Goal: Communication & Community: Participate in discussion

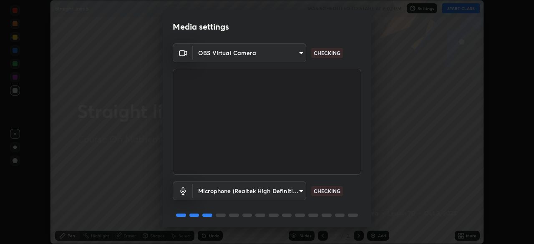
scroll to position [30, 0]
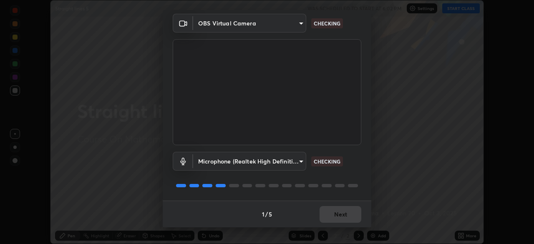
click at [298, 160] on body "Erase all Straight lines 5 WAS SCHEDULED TO START AT 6:02 PM Settings START CLA…" at bounding box center [267, 122] width 534 height 244
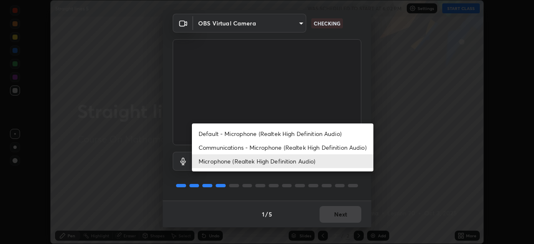
click at [261, 133] on li "Default - Microphone (Realtek High Definition Audio)" at bounding box center [282, 134] width 181 height 14
type input "default"
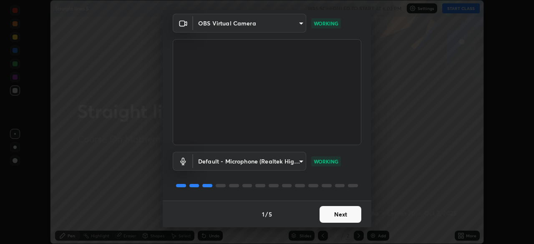
click at [340, 214] on button "Next" at bounding box center [340, 214] width 42 height 17
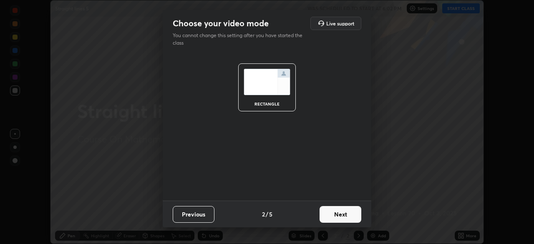
scroll to position [0, 0]
click at [339, 214] on button "Next" at bounding box center [340, 214] width 42 height 17
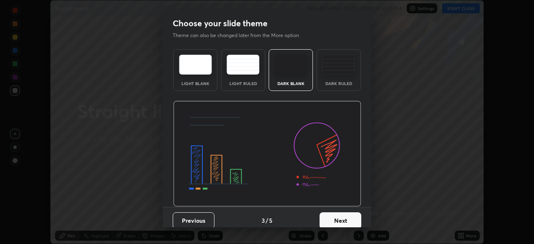
click at [339, 215] on button "Next" at bounding box center [340, 220] width 42 height 17
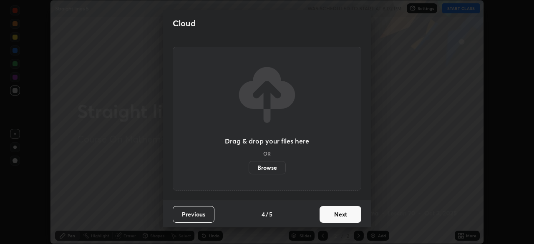
click at [342, 216] on button "Next" at bounding box center [340, 214] width 42 height 17
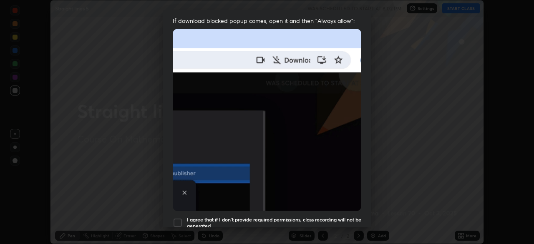
scroll to position [168, 0]
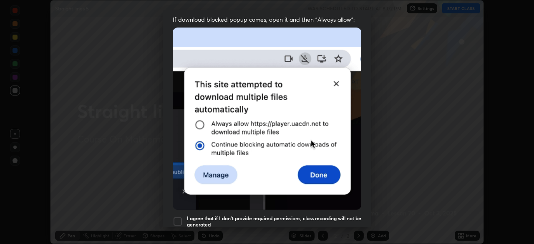
click at [178, 216] on div at bounding box center [178, 221] width 10 height 10
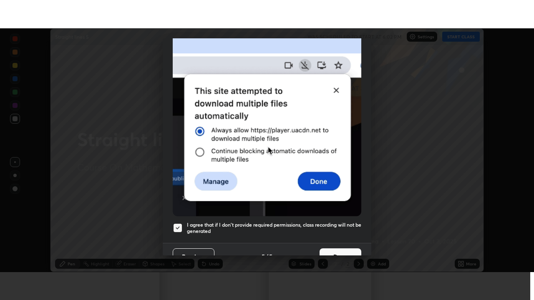
scroll to position [200, 0]
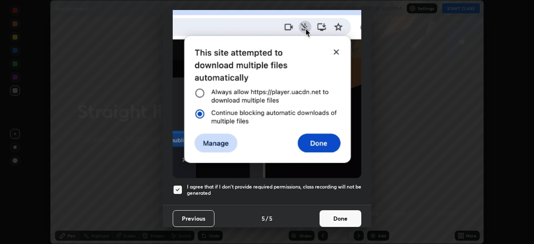
click at [337, 214] on button "Done" at bounding box center [340, 218] width 42 height 17
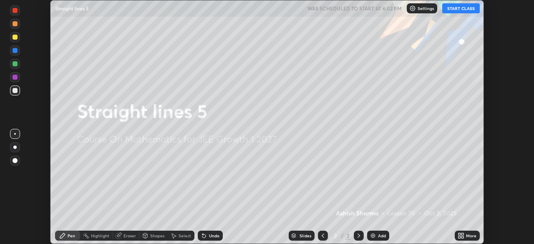
click at [461, 11] on button "START CLASS" at bounding box center [461, 8] width 38 height 10
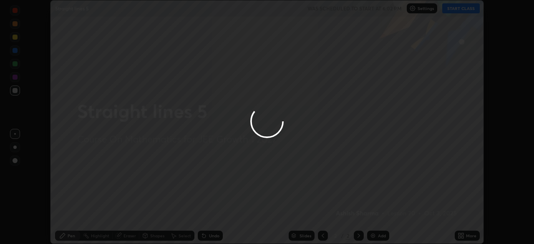
click at [465, 239] on div "More" at bounding box center [467, 236] width 25 height 10
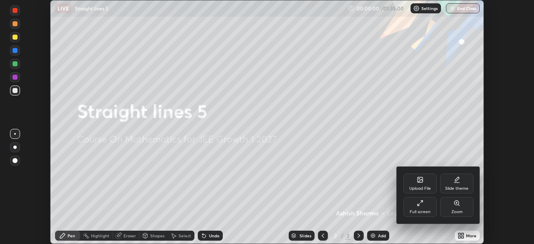
click at [421, 207] on div "Full screen" at bounding box center [419, 207] width 33 height 20
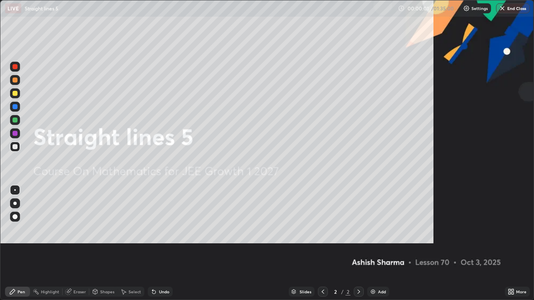
scroll to position [300, 534]
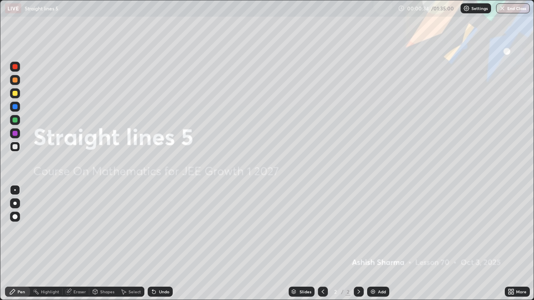
click at [379, 244] on div "Add" at bounding box center [382, 292] width 8 height 4
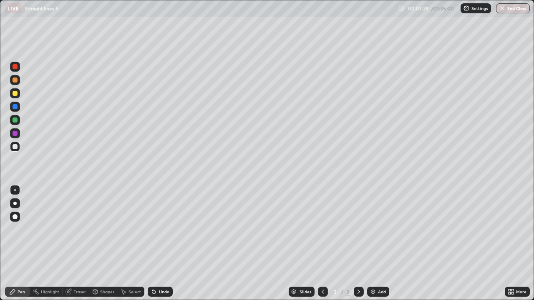
click at [79, 244] on div "Eraser" at bounding box center [79, 292] width 13 height 4
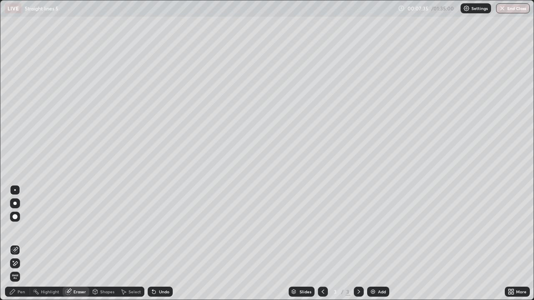
click at [23, 244] on div "Pen" at bounding box center [22, 292] width 8 height 4
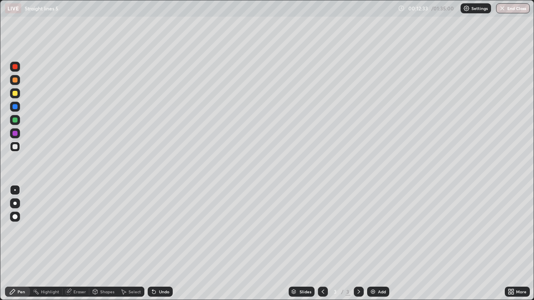
click at [376, 244] on div "Add" at bounding box center [378, 292] width 22 height 10
click at [165, 244] on div "Undo" at bounding box center [160, 292] width 25 height 10
click at [166, 244] on div "Undo" at bounding box center [160, 292] width 25 height 10
click at [168, 244] on div "Undo" at bounding box center [160, 292] width 25 height 10
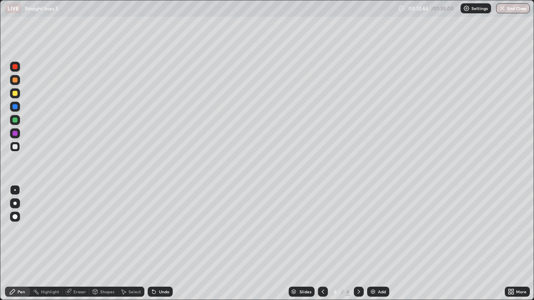
click at [169, 244] on div "Undo" at bounding box center [160, 292] width 25 height 10
click at [171, 244] on div "Undo" at bounding box center [160, 292] width 25 height 10
click at [379, 244] on div "Add" at bounding box center [382, 292] width 8 height 4
click at [159, 244] on div "Undo" at bounding box center [164, 292] width 10 height 4
click at [14, 121] on div at bounding box center [15, 120] width 5 height 5
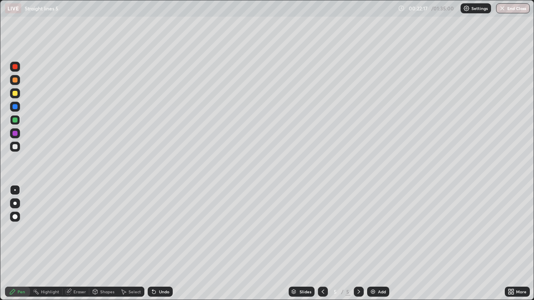
click at [379, 244] on div "Add" at bounding box center [382, 292] width 8 height 4
click at [13, 145] on div at bounding box center [15, 147] width 10 height 10
click at [161, 244] on div "Undo" at bounding box center [164, 292] width 10 height 4
click at [157, 244] on div "Undo" at bounding box center [158, 292] width 28 height 17
click at [164, 244] on div "Undo" at bounding box center [164, 292] width 10 height 4
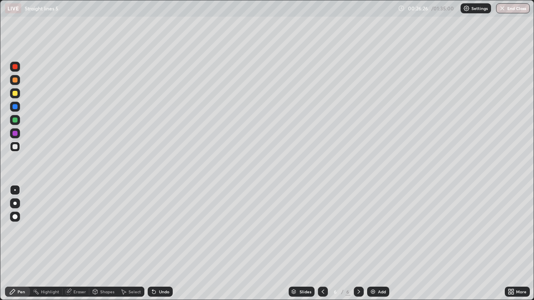
click at [162, 244] on div "Undo" at bounding box center [164, 292] width 10 height 4
click at [165, 244] on div "Undo" at bounding box center [164, 292] width 10 height 4
click at [168, 244] on div "Undo" at bounding box center [158, 292] width 28 height 17
click at [171, 244] on div "Undo" at bounding box center [158, 292] width 28 height 17
click at [163, 244] on div "Undo" at bounding box center [160, 292] width 25 height 10
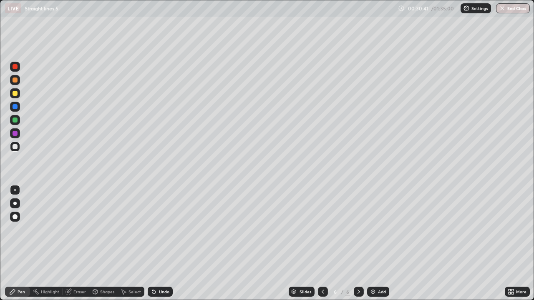
click at [377, 244] on div "Add" at bounding box center [378, 292] width 22 height 10
click at [15, 120] on div at bounding box center [15, 120] width 5 height 5
click at [15, 145] on div at bounding box center [15, 146] width 5 height 5
click at [378, 244] on div "Add" at bounding box center [382, 292] width 8 height 4
click at [14, 146] on div at bounding box center [15, 146] width 5 height 5
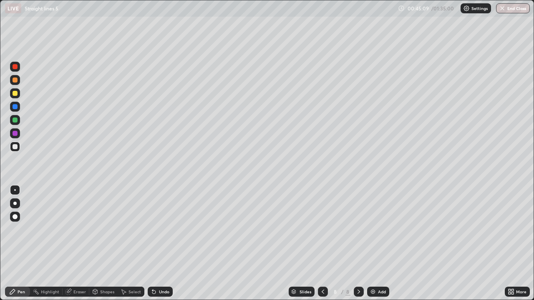
click at [13, 121] on div at bounding box center [15, 120] width 5 height 5
click at [14, 148] on div at bounding box center [15, 146] width 5 height 5
click at [16, 121] on div at bounding box center [15, 120] width 5 height 5
click at [14, 95] on div at bounding box center [15, 93] width 5 height 5
click at [161, 244] on div "Undo" at bounding box center [160, 292] width 25 height 10
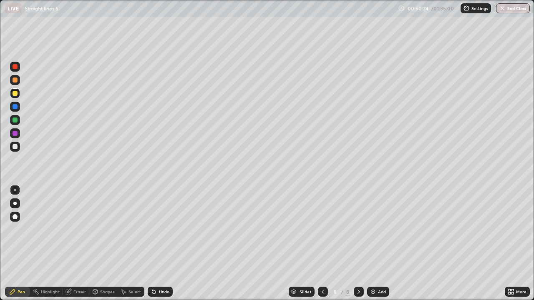
click at [15, 119] on div at bounding box center [15, 120] width 5 height 5
click at [379, 244] on div "Add" at bounding box center [382, 292] width 8 height 4
click at [12, 148] on div at bounding box center [15, 147] width 10 height 10
click at [15, 123] on div at bounding box center [15, 120] width 10 height 10
click at [320, 244] on icon at bounding box center [322, 292] width 7 height 7
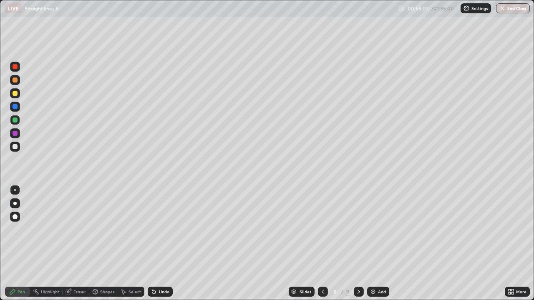
click at [358, 244] on icon at bounding box center [358, 292] width 7 height 7
click at [375, 244] on img at bounding box center [372, 292] width 7 height 7
click at [15, 148] on div at bounding box center [15, 146] width 5 height 5
click at [15, 149] on div at bounding box center [15, 146] width 5 height 5
click at [16, 121] on div at bounding box center [15, 120] width 5 height 5
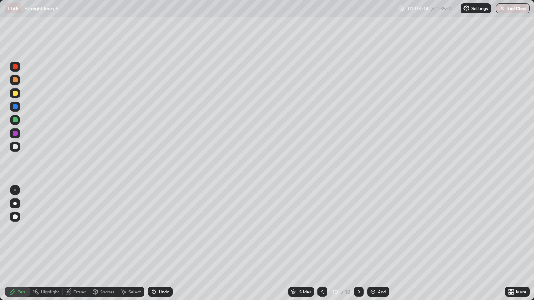
click at [15, 95] on div at bounding box center [15, 93] width 5 height 5
click at [379, 244] on div "Add" at bounding box center [382, 292] width 8 height 4
click at [15, 147] on div at bounding box center [15, 146] width 5 height 5
click at [18, 121] on div at bounding box center [15, 120] width 10 height 10
click at [13, 95] on div at bounding box center [15, 93] width 10 height 10
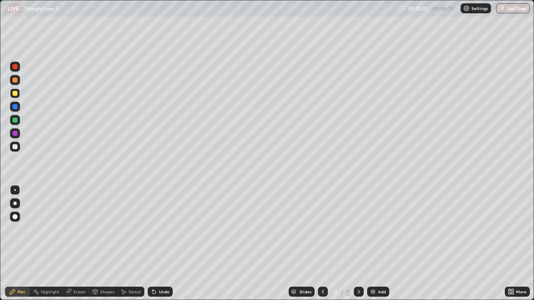
click at [321, 244] on icon at bounding box center [322, 292] width 7 height 7
click at [358, 244] on icon at bounding box center [358, 292] width 7 height 7
click at [321, 244] on icon at bounding box center [322, 292] width 7 height 7
click at [131, 244] on div "Select" at bounding box center [134, 292] width 13 height 4
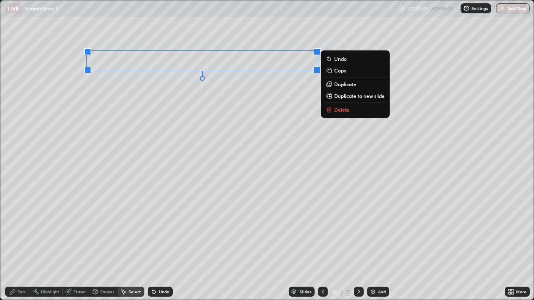
click at [341, 71] on p "Copy" at bounding box center [340, 70] width 12 height 7
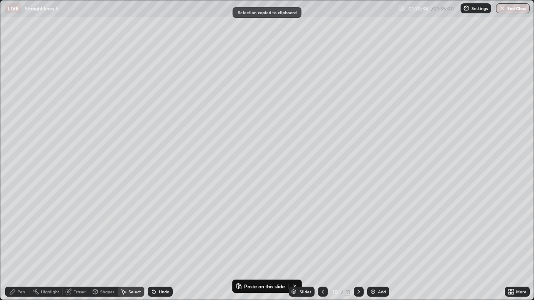
click at [358, 244] on icon at bounding box center [358, 292] width 7 height 7
click at [378, 244] on div "Add" at bounding box center [382, 292] width 8 height 4
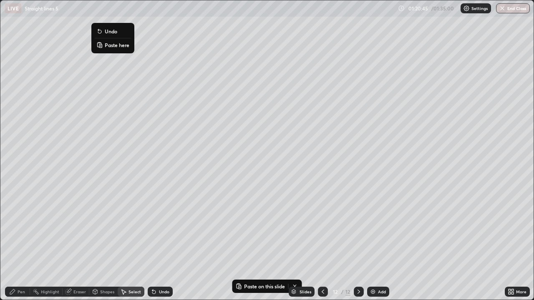
click at [112, 45] on p "Paste here" at bounding box center [117, 45] width 25 height 7
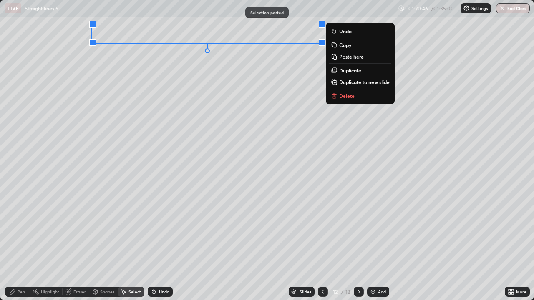
click at [71, 65] on div "0 ° Undo Copy Paste here Duplicate Duplicate to new slide Delete" at bounding box center [266, 149] width 533 height 299
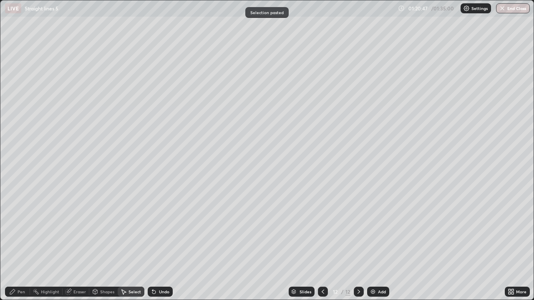
click at [35, 36] on div "0 ° Undo Copy Paste here Duplicate Duplicate to new slide Delete" at bounding box center [266, 149] width 533 height 299
click at [19, 244] on div "Pen" at bounding box center [22, 292] width 8 height 4
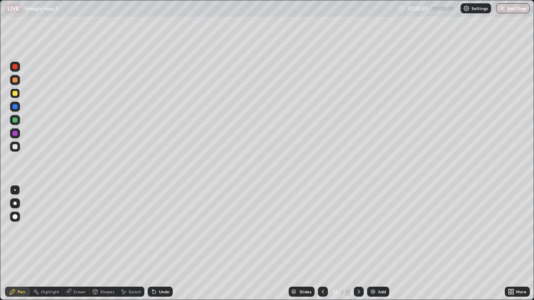
click at [13, 146] on div at bounding box center [15, 146] width 5 height 5
click at [319, 244] on icon at bounding box center [322, 292] width 7 height 7
click at [322, 244] on icon at bounding box center [322, 292] width 7 height 7
click at [358, 244] on icon at bounding box center [358, 292] width 7 height 7
click at [359, 244] on icon at bounding box center [358, 292] width 7 height 7
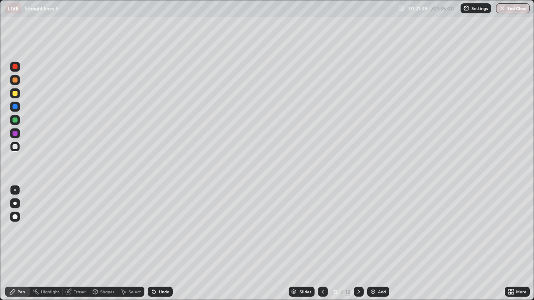
click at [15, 118] on div at bounding box center [15, 120] width 5 height 5
click at [164, 244] on div "Undo" at bounding box center [164, 292] width 10 height 4
click at [381, 244] on div "Add" at bounding box center [382, 292] width 8 height 4
click at [12, 147] on div at bounding box center [15, 147] width 10 height 10
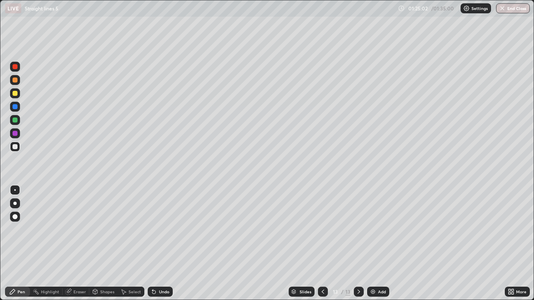
click at [322, 244] on icon at bounding box center [322, 292] width 3 height 4
click at [357, 244] on icon at bounding box center [358, 292] width 7 height 7
click at [358, 244] on icon at bounding box center [358, 292] width 7 height 7
click at [164, 244] on div "Undo" at bounding box center [164, 292] width 10 height 4
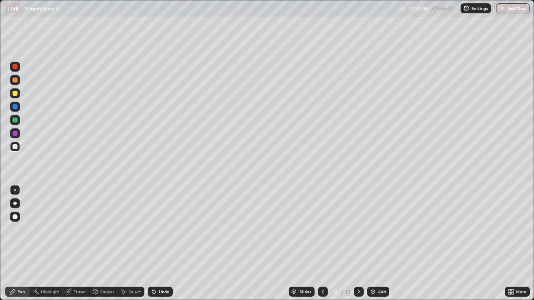
click at [165, 244] on div "Undo" at bounding box center [164, 292] width 10 height 4
click at [167, 244] on div "Undo" at bounding box center [164, 292] width 10 height 4
click at [163, 244] on div "Undo" at bounding box center [160, 292] width 25 height 10
click at [162, 244] on div "Undo" at bounding box center [160, 292] width 25 height 10
click at [163, 244] on div "Undo" at bounding box center [164, 292] width 10 height 4
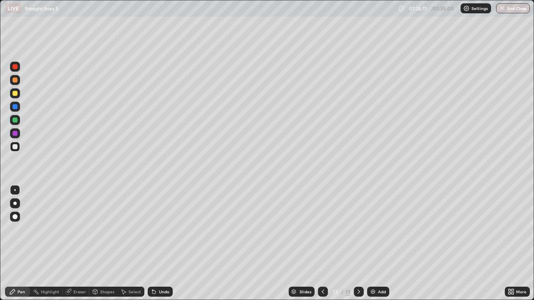
click at [160, 244] on div "Undo" at bounding box center [164, 292] width 10 height 4
click at [161, 244] on div "Undo" at bounding box center [164, 292] width 10 height 4
click at [162, 244] on div "Undo" at bounding box center [160, 292] width 25 height 10
click at [163, 244] on div "Undo" at bounding box center [164, 292] width 10 height 4
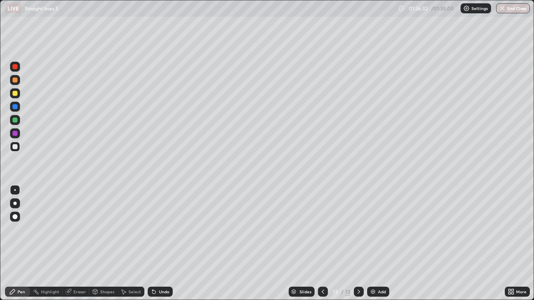
click at [158, 244] on div "Undo" at bounding box center [160, 292] width 25 height 10
click at [159, 244] on div "Undo" at bounding box center [164, 292] width 10 height 4
click at [511, 10] on button "End Class" at bounding box center [513, 8] width 34 height 10
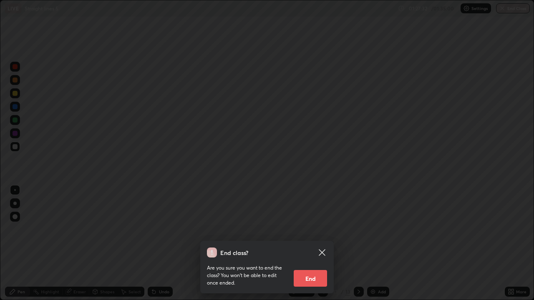
click at [313, 244] on button "End" at bounding box center [310, 278] width 33 height 17
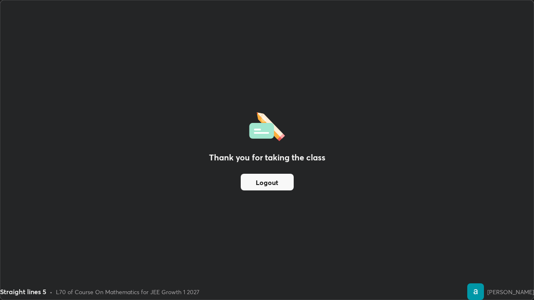
click at [280, 186] on button "Logout" at bounding box center [267, 182] width 53 height 17
click at [278, 186] on button "Logout" at bounding box center [267, 182] width 53 height 17
click at [284, 182] on button "Logout" at bounding box center [267, 182] width 53 height 17
